Goal: Task Accomplishment & Management: Complete application form

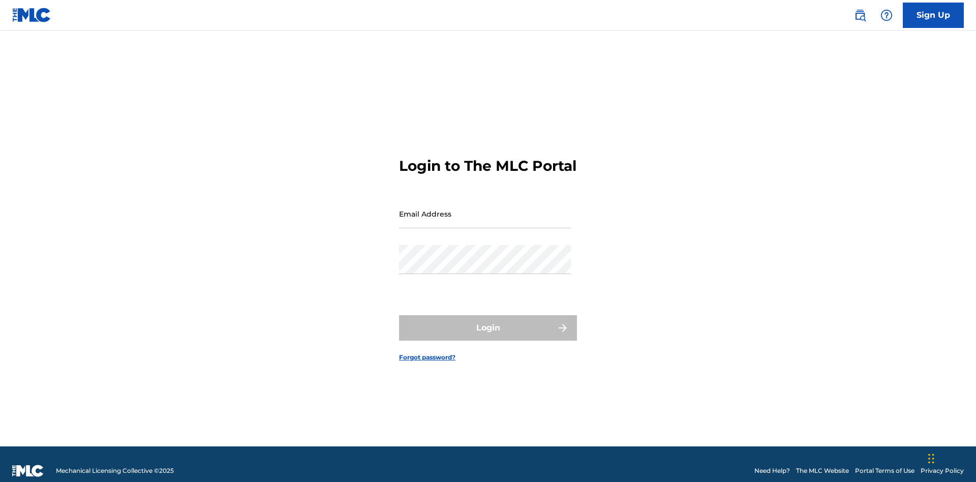
scroll to position [13, 0]
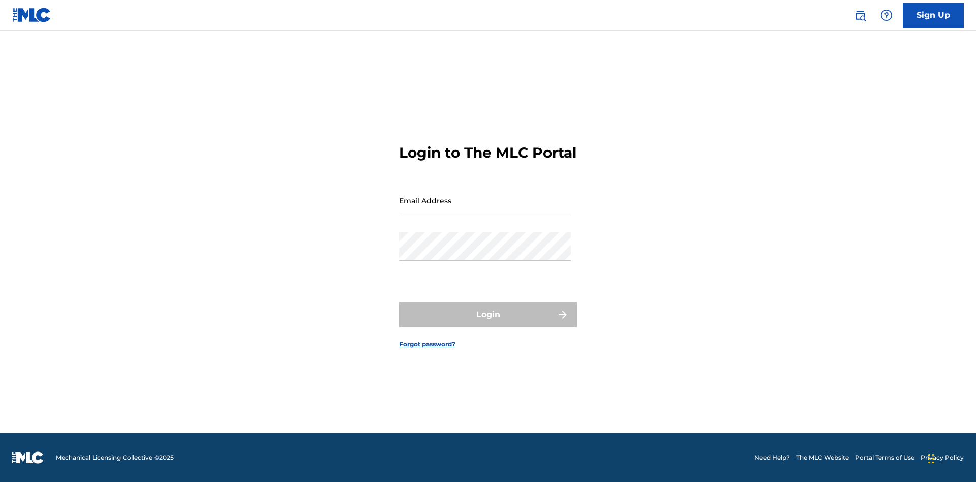
click at [485, 209] on input "Email Address" at bounding box center [485, 200] width 172 height 29
type input "Krystal.Ribble@themlc.com"
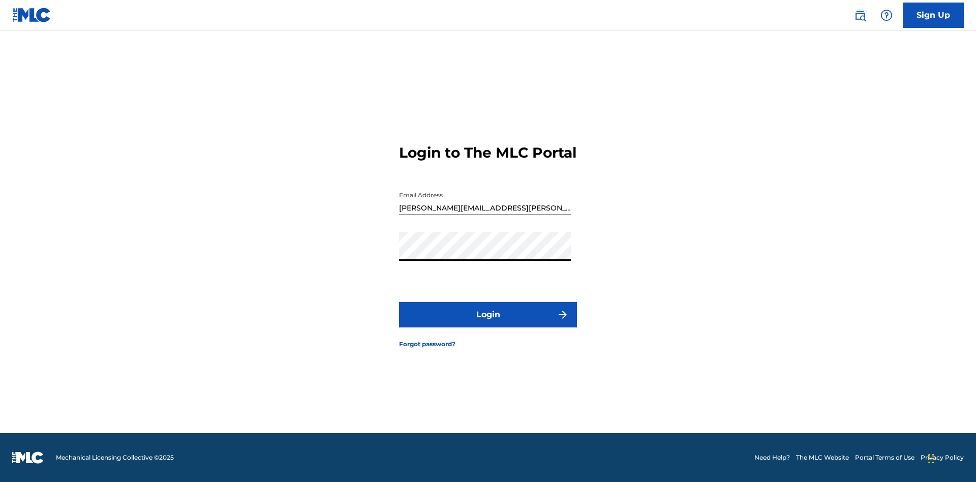
click at [488, 323] on button "Login" at bounding box center [488, 314] width 178 height 25
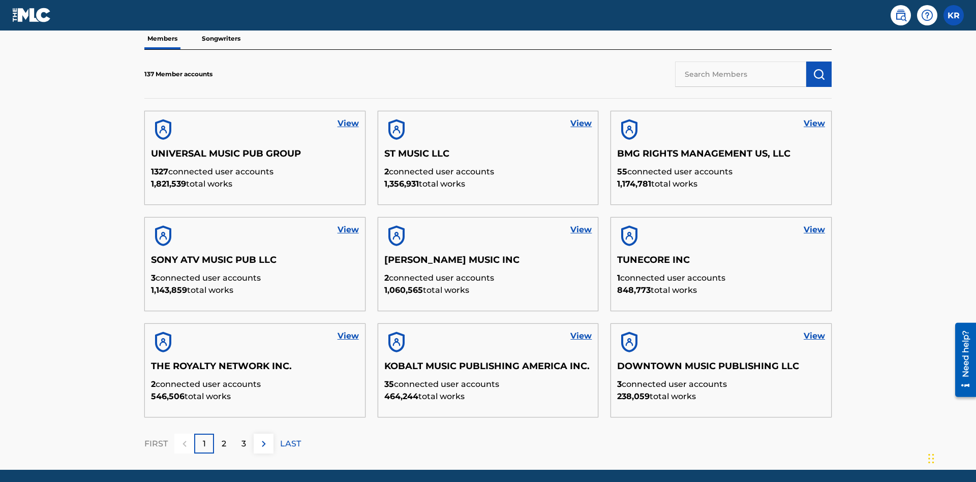
click at [741, 74] on input "text" at bounding box center [740, 74] width 131 height 25
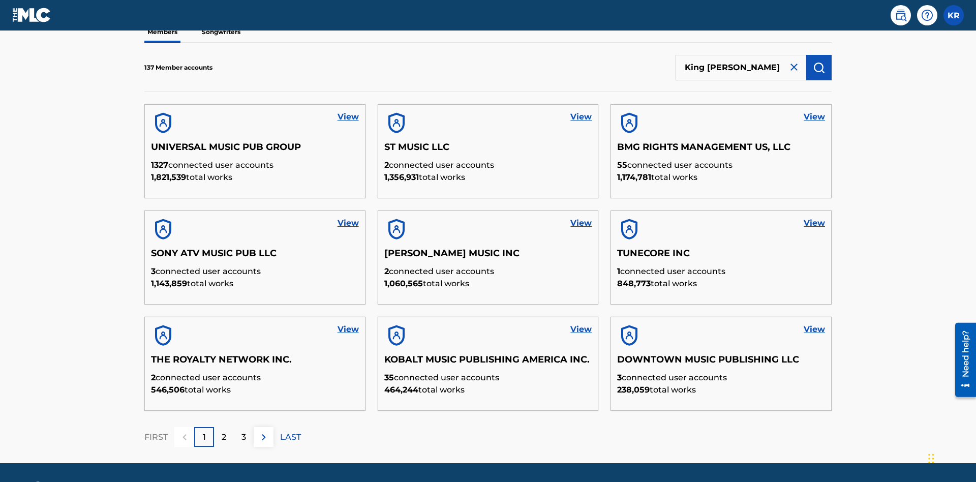
type input "King McTesterson"
click at [819, 67] on img "submit" at bounding box center [819, 68] width 12 height 12
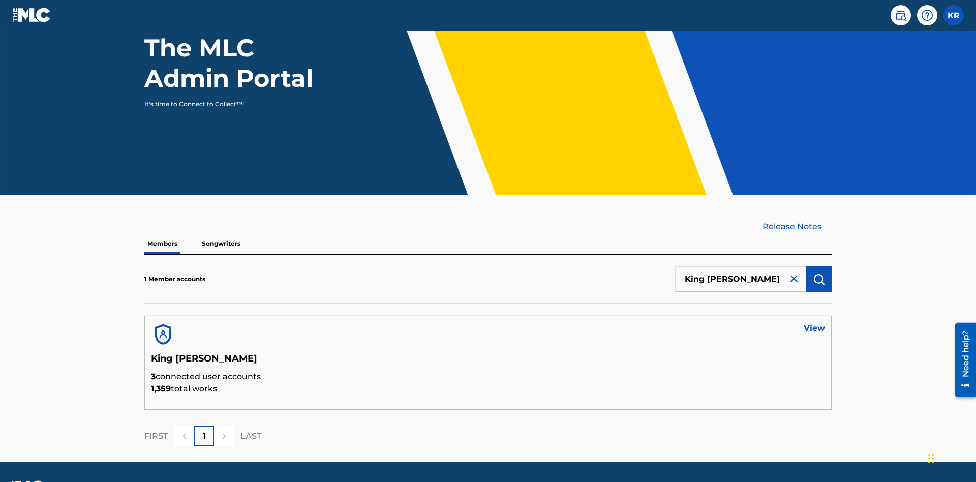
scroll to position [132, 0]
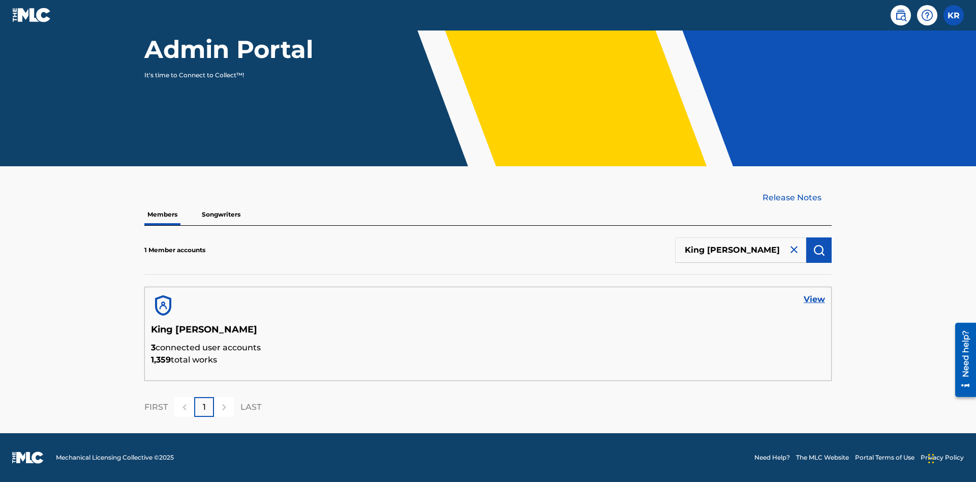
click at [814, 299] on link "View" at bounding box center [814, 299] width 21 height 12
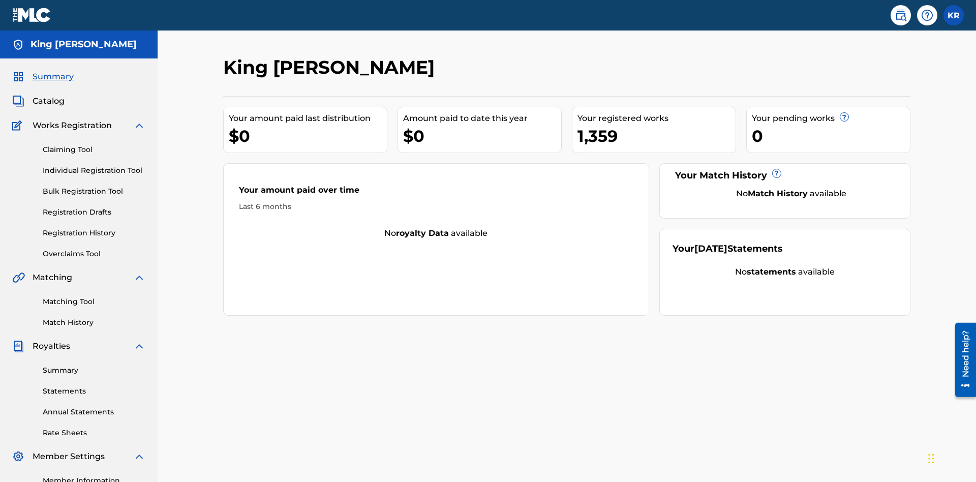
scroll to position [128, 0]
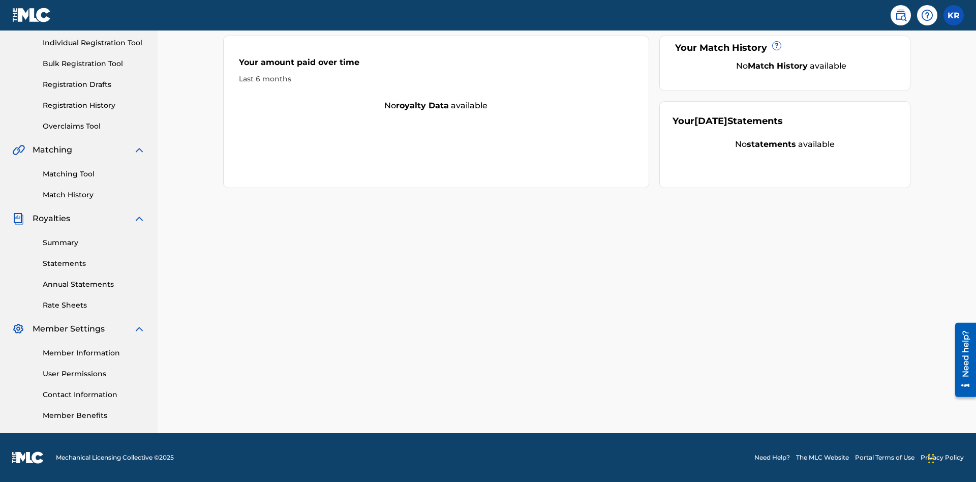
click at [94, 374] on link "User Permissions" at bounding box center [94, 374] width 103 height 11
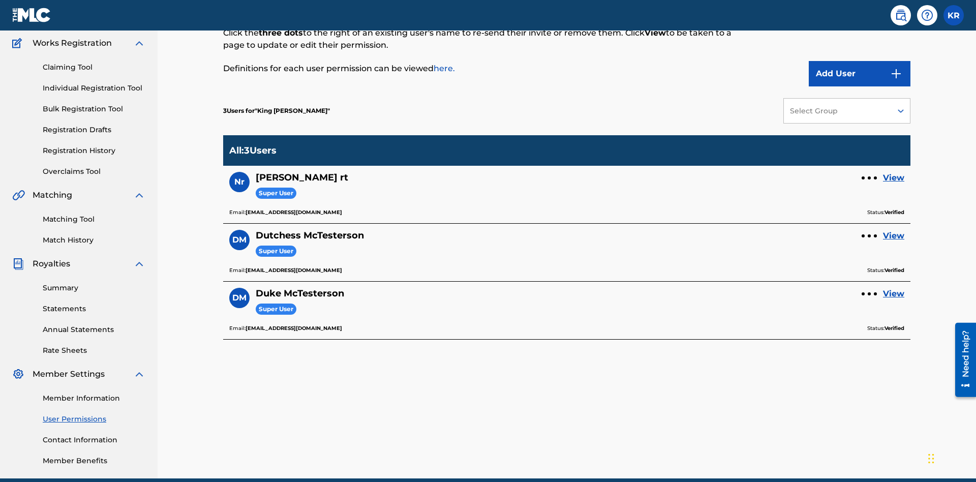
click at [859, 74] on button "Add User" at bounding box center [860, 73] width 102 height 25
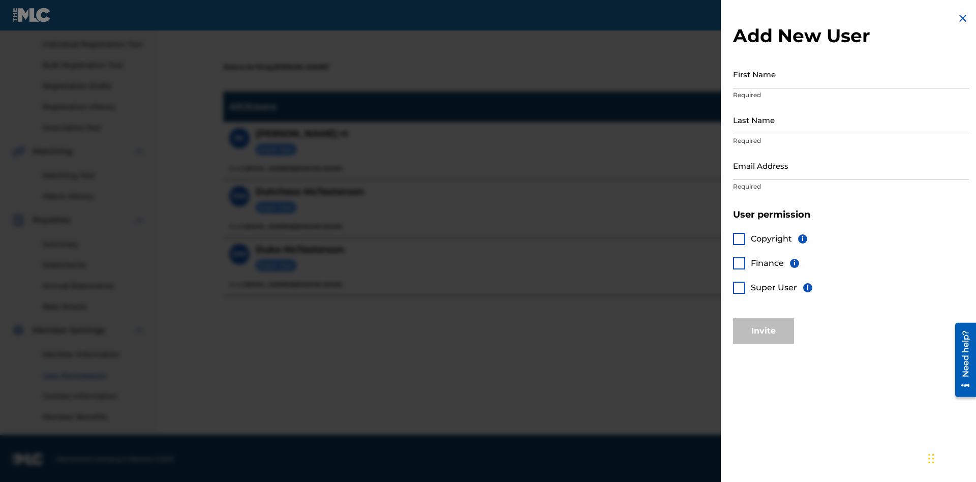
click at [851, 74] on input "First Name" at bounding box center [851, 73] width 236 height 29
type input "Test"
click at [851, 119] on input "Last Name" at bounding box center [851, 119] width 236 height 29
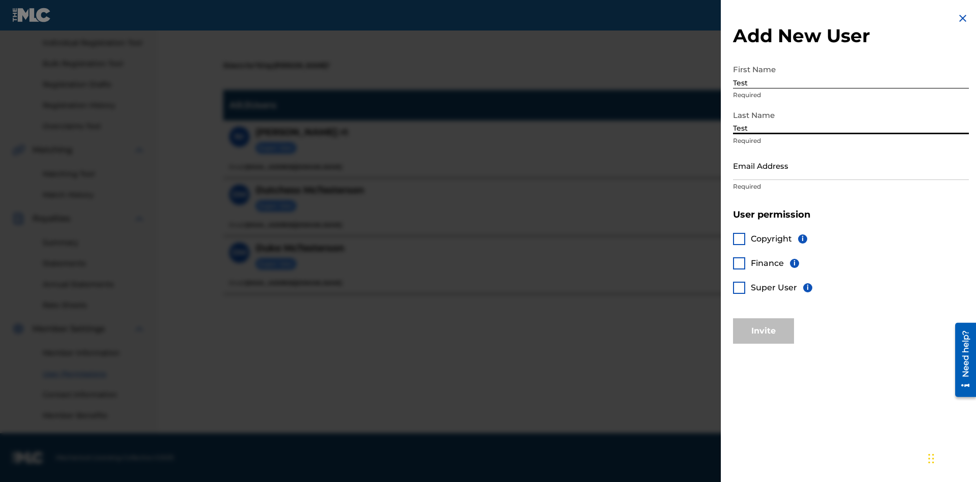
type input "Test"
click at [851, 165] on input "Email Address" at bounding box center [851, 165] width 236 height 29
